Goal: Transaction & Acquisition: Purchase product/service

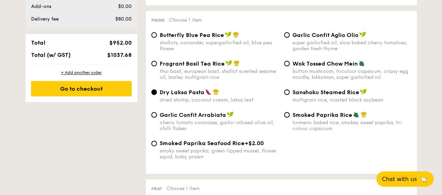
scroll to position [389, 0]
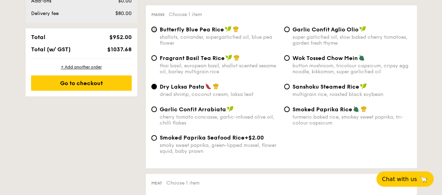
click at [154, 29] on input "Butterfly Blue Pea Rice shallots, coriander, supergarlicfied oil, blue pea flow…" at bounding box center [154, 30] width 6 height 6
radio input "true"
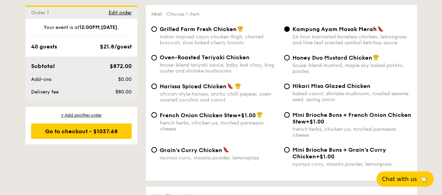
scroll to position [558, 0]
click at [316, 157] on span "+$1.00" at bounding box center [325, 156] width 19 height 7
click at [290, 152] on input "Mini Brioche Buns + Grain's [PERSON_NAME] Chicken +$1.00 nyonya [PERSON_NAME], …" at bounding box center [287, 150] width 6 height 6
radio input "true"
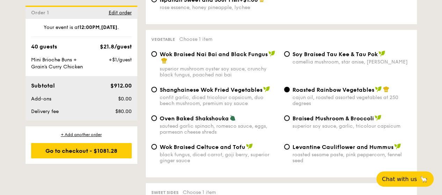
scroll to position [917, 0]
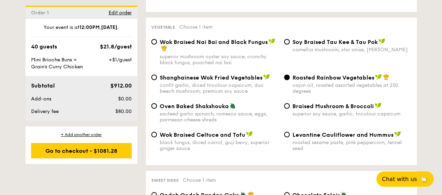
radio input "true"
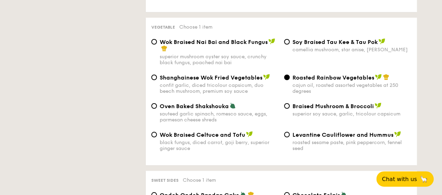
scroll to position [460, 0]
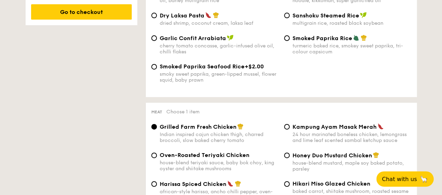
radio input "true"
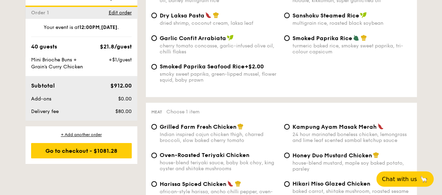
scroll to position [614, 0]
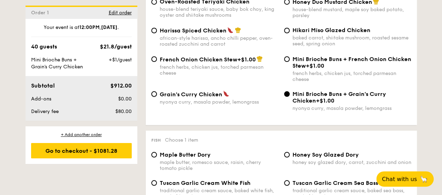
click at [151, 91] on input "Grain's [PERSON_NAME] Chicken nyonya [PERSON_NAME], masala powder, lemongrass" at bounding box center [154, 94] width 6 height 6
radio input "true"
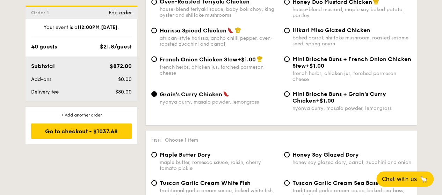
click at [284, 56] on input "Mini Brioche Buns + French Onion Chicken Stew +$1.00 french herbs, chicken jus,…" at bounding box center [287, 59] width 6 height 6
radio input "true"
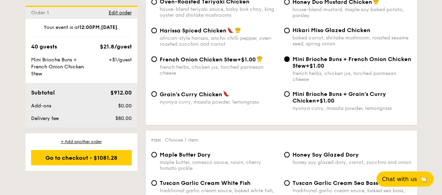
click at [151, 56] on input "French Onion Chicken Stew +$1.00 french herbs, chicken jus, torched parmesan ch…" at bounding box center [154, 59] width 6 height 6
radio input "true"
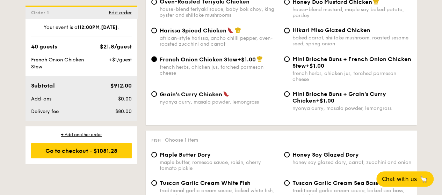
click at [284, 28] on input "Hikari Miso Glazed Chicken baked carrot, shiitake mushroom, roasted sesame seed…" at bounding box center [287, 31] width 6 height 6
radio input "true"
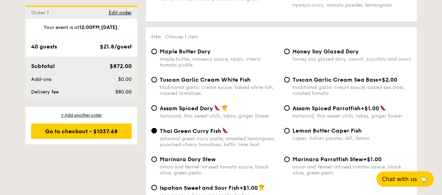
scroll to position [717, 0]
drag, startPoint x: 410, startPoint y: 134, endPoint x: 97, endPoint y: 177, distance: 315.8
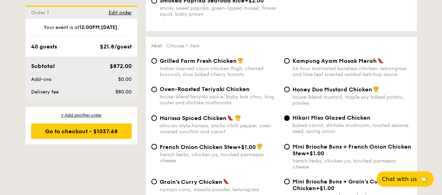
scroll to position [520, 0]
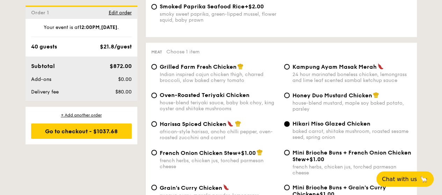
click at [288, 66] on div "Kampung Ayam Masak Merah 24 hour marinated boneless chicken, lemongrass and lim…" at bounding box center [347, 73] width 133 height 20
click at [285, 69] on input "Kampung Ayam Masak Merah 24 hour marinated boneless chicken, lemongrass and lim…" at bounding box center [287, 67] width 6 height 6
radio input "true"
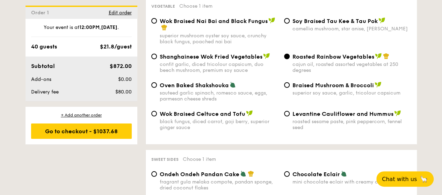
scroll to position [933, 0]
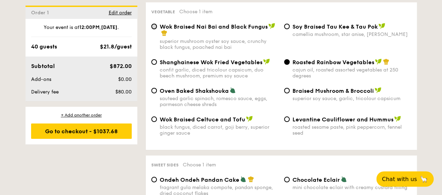
click at [154, 29] on input "Wok Braised Nai Bai and Black Fungus superior mushroom oyster soy sauce, crunch…" at bounding box center [154, 27] width 6 height 6
radio input "true"
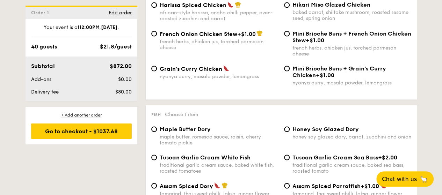
scroll to position [632, 0]
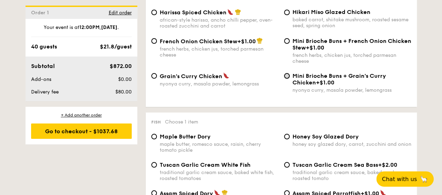
click at [288, 79] on input "Mini Brioche Buns + Grain's [PERSON_NAME] Chicken +$1.00 nyonya [PERSON_NAME], …" at bounding box center [287, 76] width 6 height 6
radio input "true"
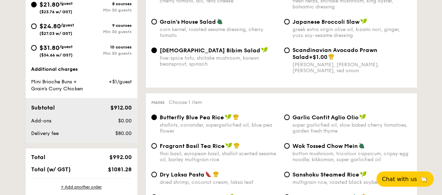
scroll to position [317, 0]
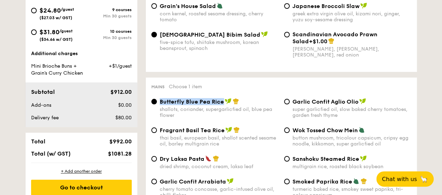
drag, startPoint x: 222, startPoint y: 102, endPoint x: 159, endPoint y: 104, distance: 63.9
click at [159, 104] on div "Butterfly Blue Pea Rice shallots, coriander, supergarlicfied oil, blue pea flow…" at bounding box center [214, 108] width 133 height 20
copy span "Butterfly Blue Pea Rice"
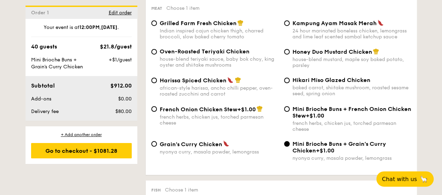
scroll to position [596, 0]
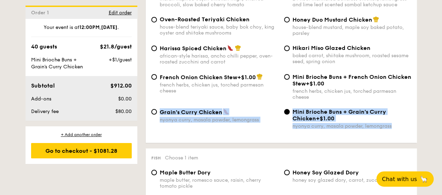
drag, startPoint x: 401, startPoint y: 113, endPoint x: 296, endPoint y: 108, distance: 104.9
click at [296, 108] on div "Meat Choose 1 item Grilled Farm Fresh Chicken Indian inspired cajun chicken thi…" at bounding box center [281, 55] width 271 height 176
click at [326, 106] on div "French Onion Chicken Stew +$1.00 french herbs, chicken jus, torched parmesan ch…" at bounding box center [280, 90] width 265 height 35
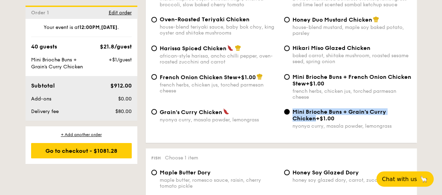
drag, startPoint x: 292, startPoint y: 115, endPoint x: 410, endPoint y: 116, distance: 117.7
click at [410, 116] on div "Mini Brioche Buns + Grain's [PERSON_NAME] Chicken +$1.00" at bounding box center [351, 114] width 119 height 13
copy span "Mini Brioche Buns + Grain's Curry Chicken"
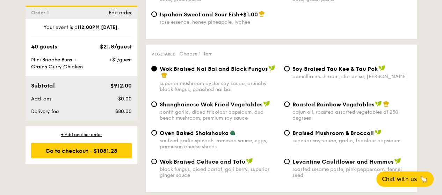
scroll to position [910, 0]
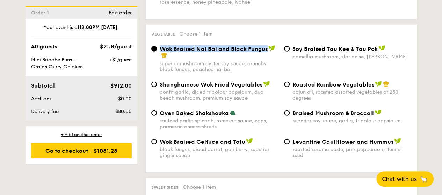
drag, startPoint x: 267, startPoint y: 54, endPoint x: 162, endPoint y: 55, distance: 105.1
click at [162, 52] on span "Wok Braised Nai Bai and Black Fungus" at bounding box center [214, 49] width 108 height 7
copy span "Wok Braised Nai Bai and Black Fungus"
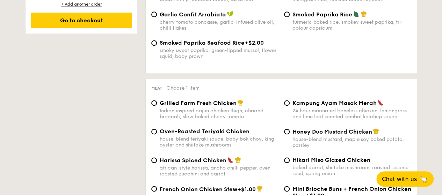
scroll to position [282, 0]
